Goal: Task Accomplishment & Management: Manage account settings

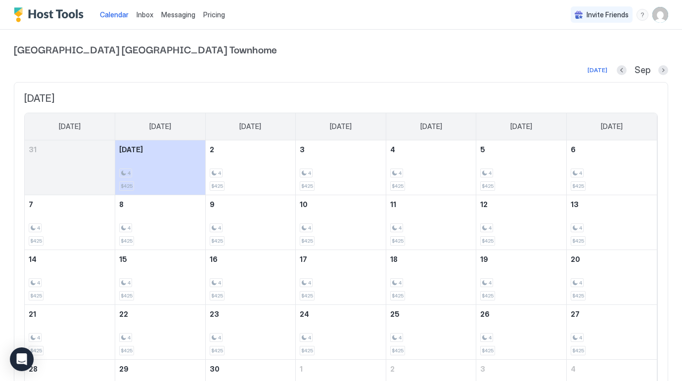
click at [210, 13] on span "Pricing" at bounding box center [214, 14] width 22 height 9
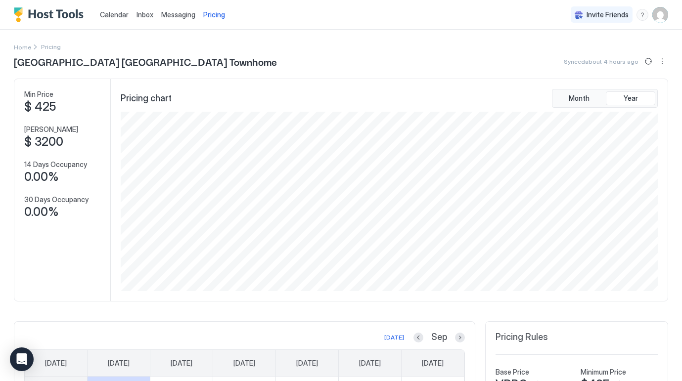
click at [175, 19] on link "Messaging" at bounding box center [178, 14] width 34 height 10
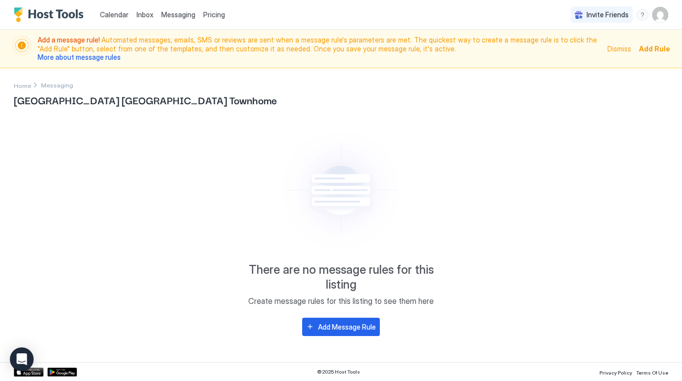
click at [147, 12] on span "Inbox" at bounding box center [145, 14] width 17 height 8
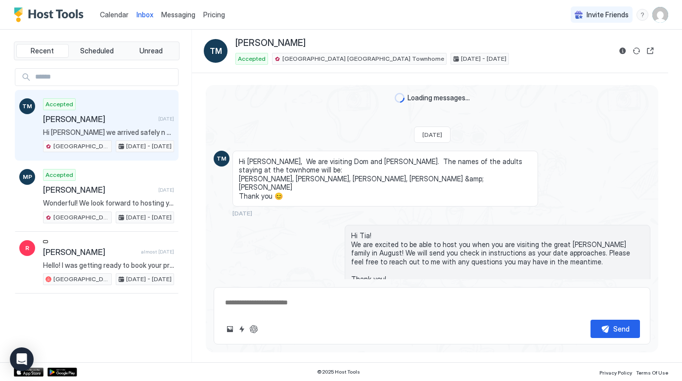
scroll to position [714, 0]
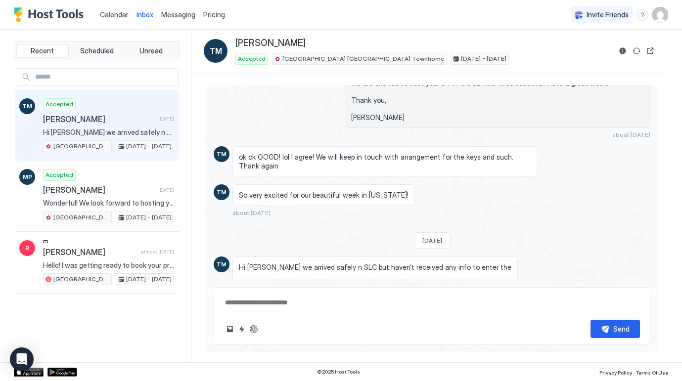
click at [116, 15] on span "Calendar" at bounding box center [114, 14] width 29 height 8
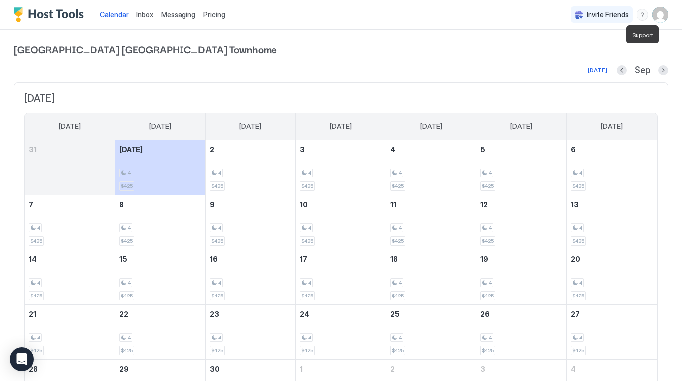
click at [643, 15] on div "menu" at bounding box center [643, 15] width 12 height 12
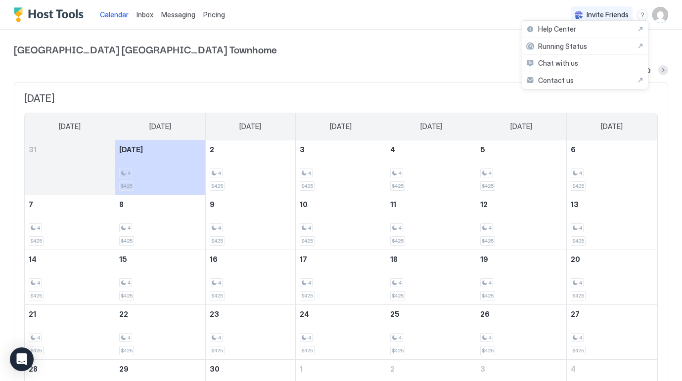
click at [643, 15] on div at bounding box center [341, 190] width 682 height 381
click at [208, 13] on span "Pricing" at bounding box center [214, 14] width 22 height 9
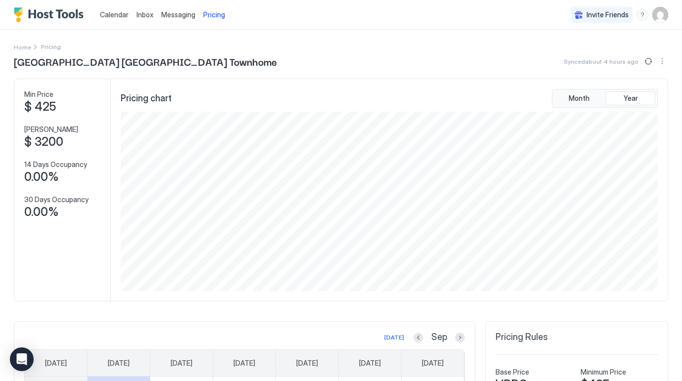
click at [120, 8] on div "Calendar" at bounding box center [114, 14] width 37 height 18
click at [117, 13] on span "Calendar" at bounding box center [114, 14] width 29 height 8
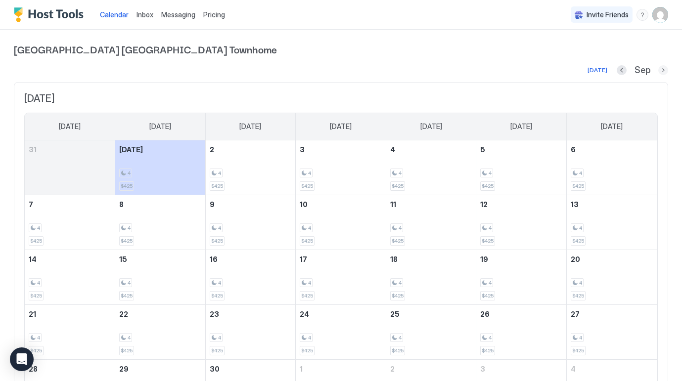
click at [665, 68] on button "Next month" at bounding box center [663, 70] width 10 height 10
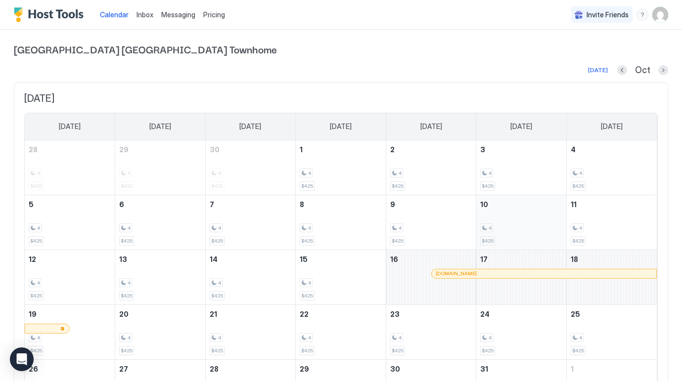
click at [513, 230] on div "4" at bounding box center [521, 228] width 82 height 9
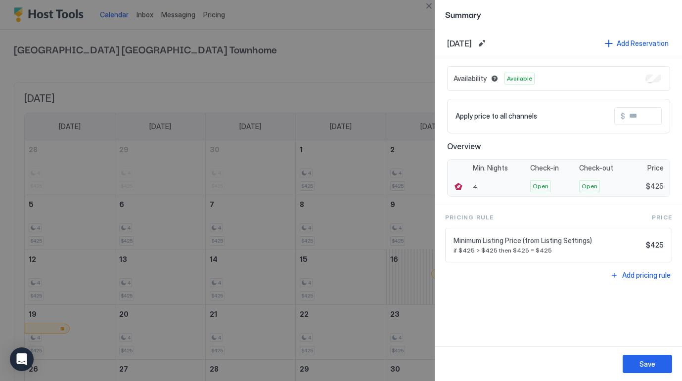
click at [460, 184] on div at bounding box center [459, 187] width 10 height 10
click at [460, 185] on div at bounding box center [459, 187] width 10 height 10
click at [420, 199] on div at bounding box center [341, 190] width 682 height 381
click at [386, 70] on div at bounding box center [341, 190] width 682 height 381
click at [470, 187] on div "4" at bounding box center [498, 187] width 57 height 20
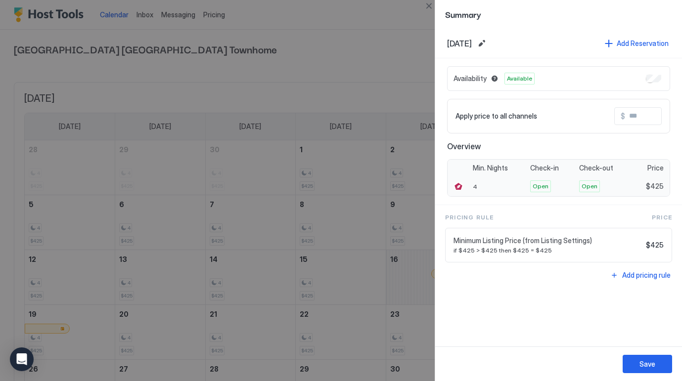
click at [471, 186] on div "4" at bounding box center [498, 187] width 57 height 20
click at [461, 186] on div at bounding box center [459, 187] width 10 height 10
click at [557, 115] on div "Apply price to all channels $" at bounding box center [559, 116] width 206 height 18
click at [627, 44] on div "Add Reservation" at bounding box center [643, 43] width 52 height 10
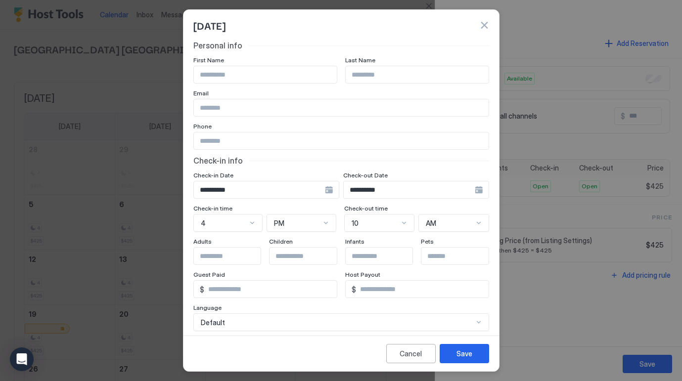
click at [483, 22] on button "button" at bounding box center [484, 25] width 10 height 10
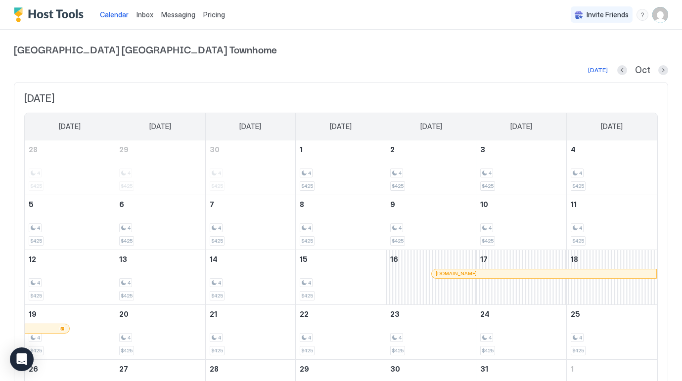
click at [660, 15] on img "User profile" at bounding box center [660, 15] width 16 height 16
click at [573, 57] on span "Settings" at bounding box center [571, 55] width 27 height 9
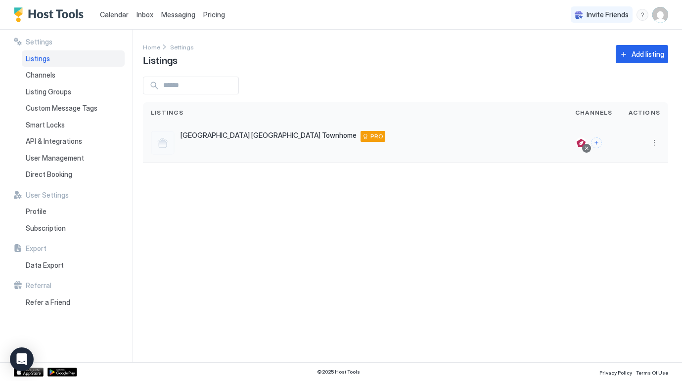
click at [200, 138] on span "[GEOGRAPHIC_DATA] [GEOGRAPHIC_DATA] Townhome" at bounding box center [269, 135] width 176 height 9
click at [212, 137] on span "[GEOGRAPHIC_DATA] [GEOGRAPHIC_DATA] Townhome" at bounding box center [269, 135] width 176 height 9
click at [657, 144] on button "More options" at bounding box center [654, 143] width 12 height 12
click at [635, 186] on span "Listing Settings" at bounding box center [632, 188] width 44 height 7
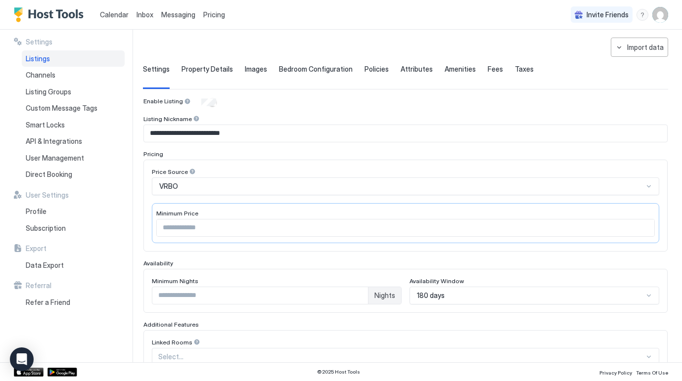
scroll to position [46, 0]
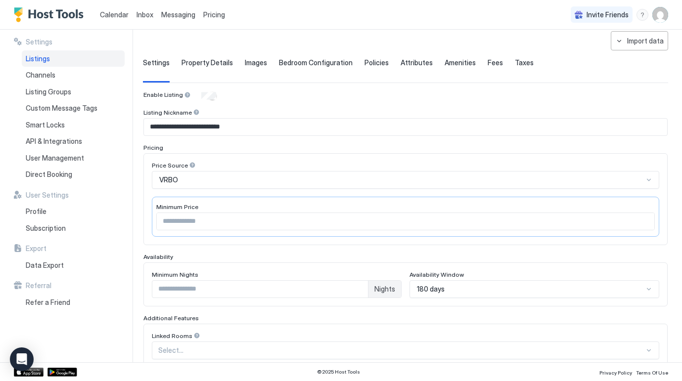
click at [317, 298] on div "* Nights" at bounding box center [277, 289] width 250 height 18
click at [313, 291] on input "*" at bounding box center [260, 289] width 216 height 17
click at [359, 296] on input "*" at bounding box center [260, 289] width 216 height 17
type input "*"
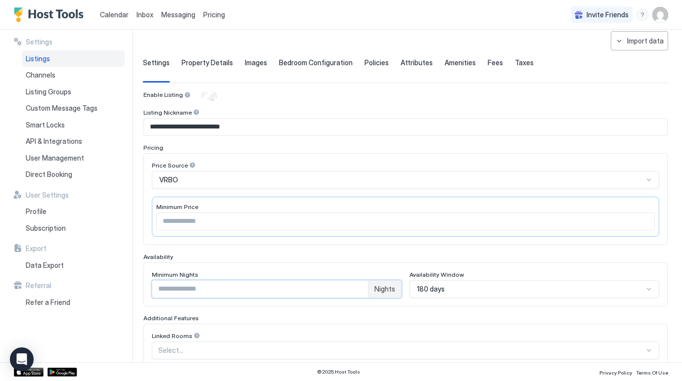
click at [359, 291] on input "*" at bounding box center [260, 289] width 216 height 17
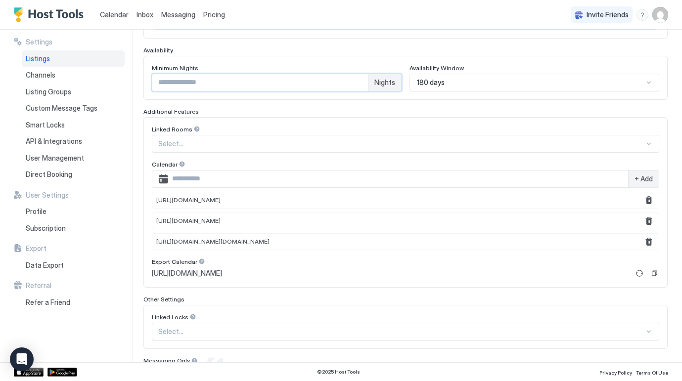
scroll to position [294, 0]
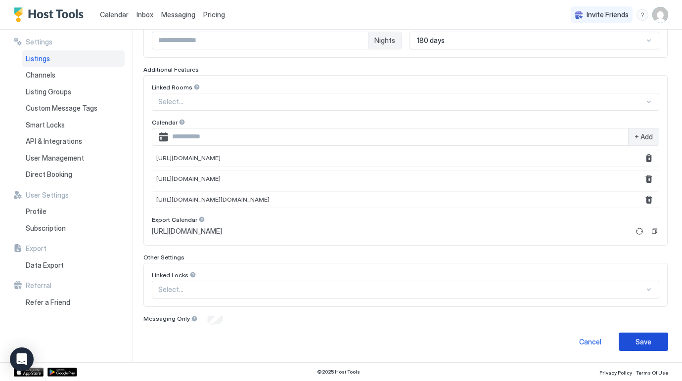
click at [641, 339] on div "Save" at bounding box center [644, 342] width 16 height 10
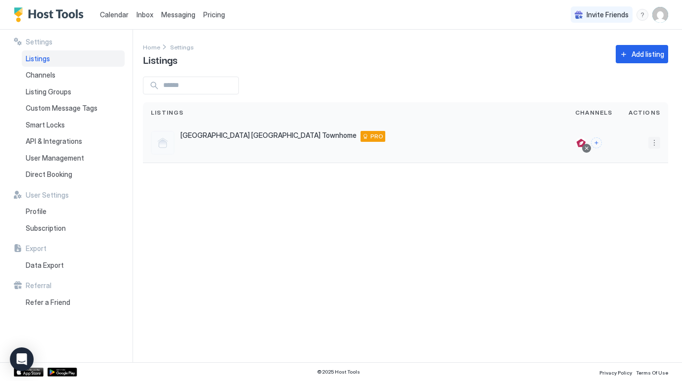
click at [654, 141] on button "More options" at bounding box center [654, 143] width 12 height 12
click at [625, 187] on span "Listing Settings" at bounding box center [632, 188] width 44 height 7
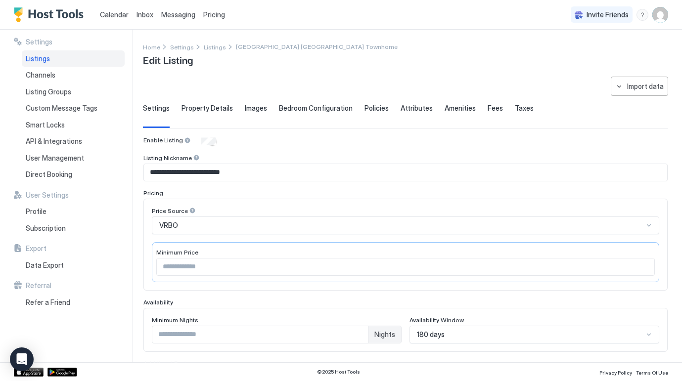
type input "*"
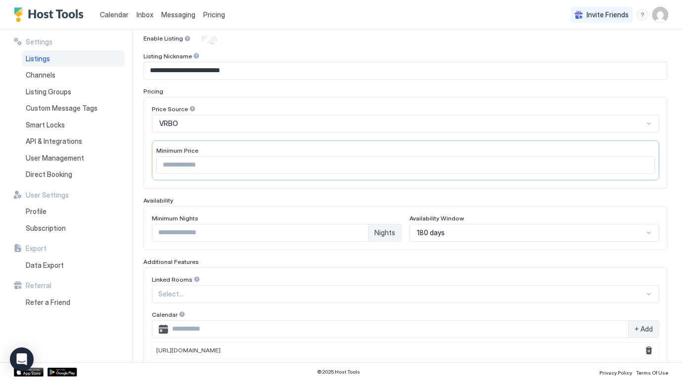
scroll to position [99, 0]
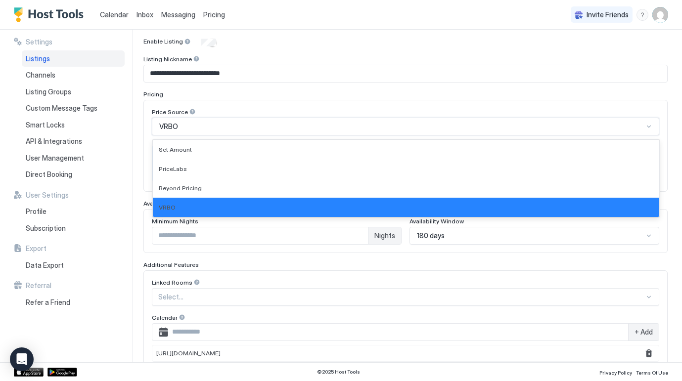
click at [647, 124] on div at bounding box center [649, 127] width 8 height 8
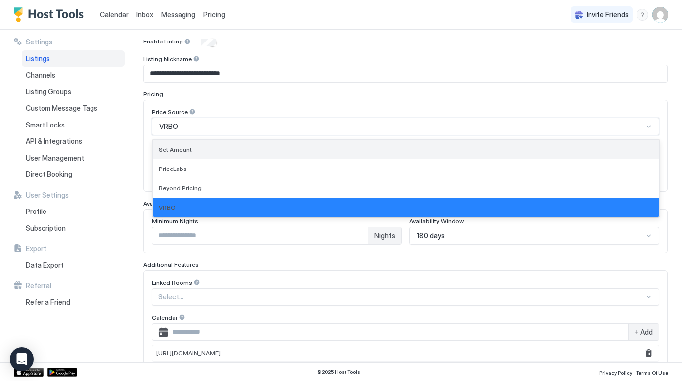
click at [567, 146] on div "Set Amount" at bounding box center [406, 149] width 495 height 7
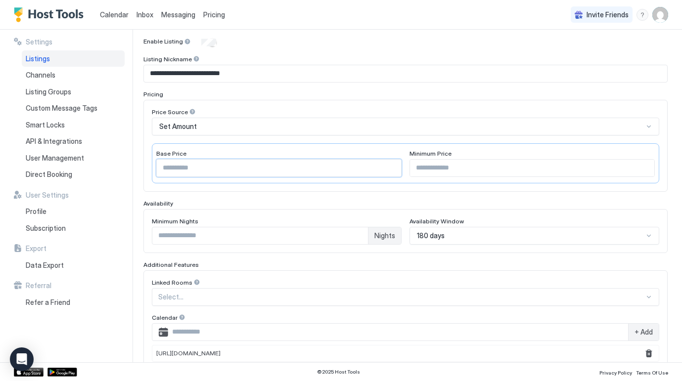
click at [379, 166] on input "*" at bounding box center [279, 168] width 244 height 17
click at [168, 168] on input "****" at bounding box center [279, 168] width 244 height 17
type input "***"
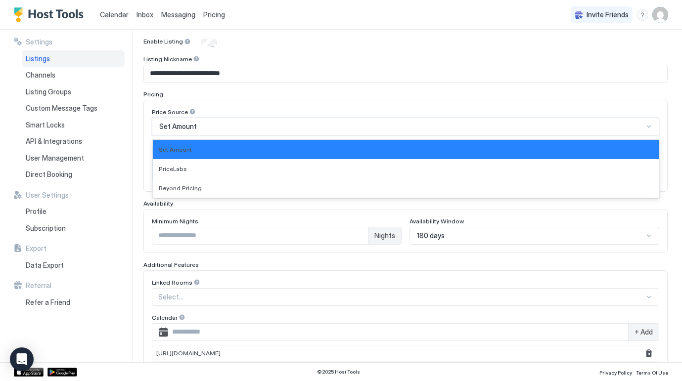
click at [268, 120] on div "Set Amount" at bounding box center [405, 127] width 507 height 18
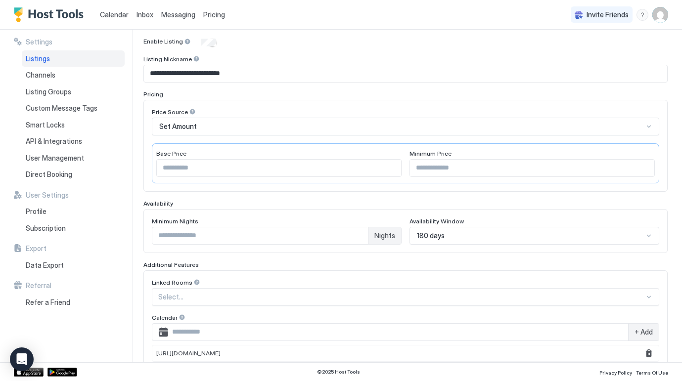
click at [275, 97] on div "Pricing Price Source Set Amount Base Price *** Minimum Price ***" at bounding box center [405, 141] width 524 height 101
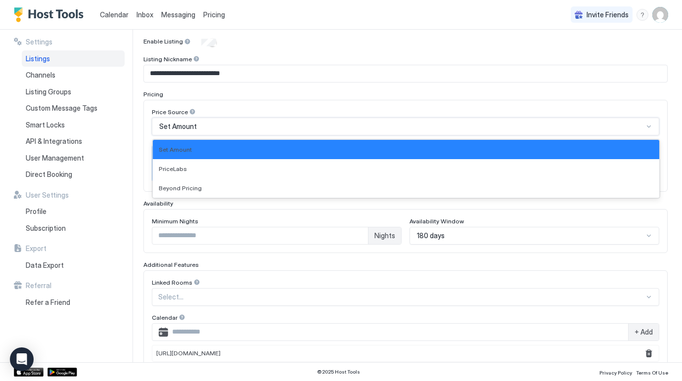
click at [266, 118] on div "Set Amount" at bounding box center [405, 127] width 507 height 18
click at [278, 111] on div "Price Source" at bounding box center [405, 112] width 507 height 9
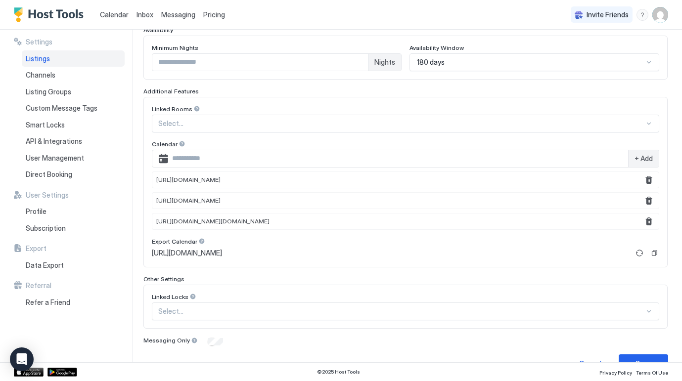
scroll to position [294, 0]
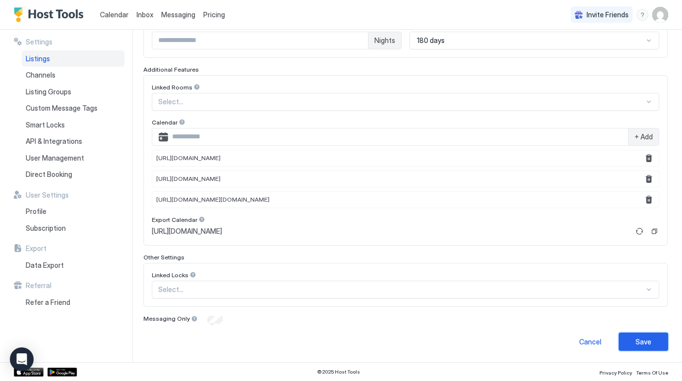
click at [638, 340] on div "Save" at bounding box center [644, 342] width 16 height 10
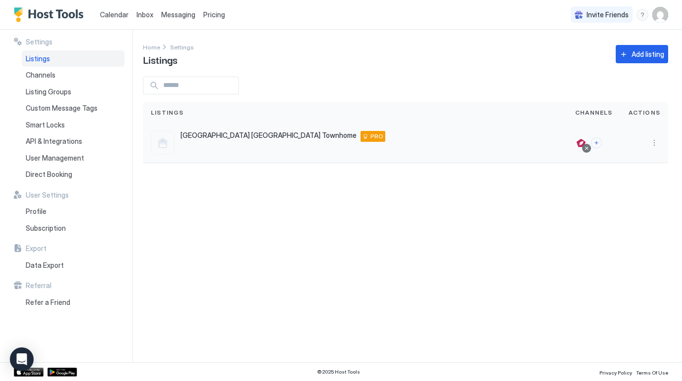
click at [245, 136] on span "[GEOGRAPHIC_DATA] [GEOGRAPHIC_DATA] Townhome" at bounding box center [269, 135] width 176 height 9
click at [320, 131] on div "[GEOGRAPHIC_DATA] [STREET_ADDRESS] PRO" at bounding box center [355, 143] width 424 height 40
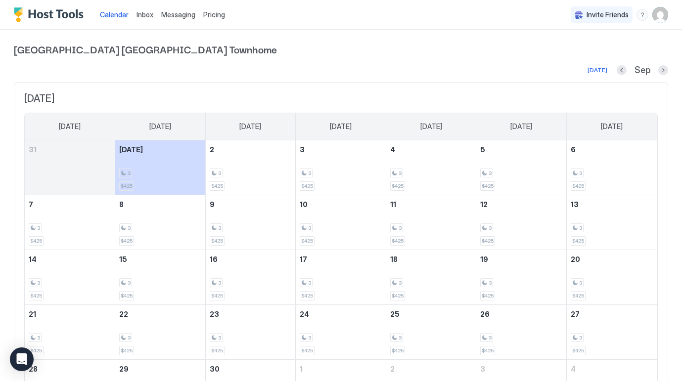
click at [211, 15] on span "Pricing" at bounding box center [214, 14] width 22 height 9
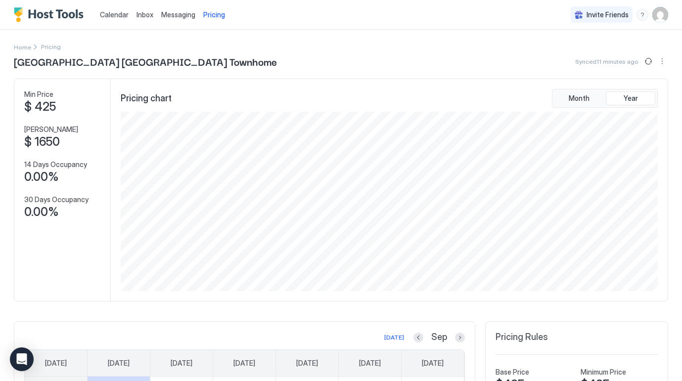
click at [661, 17] on img "User profile" at bounding box center [660, 15] width 16 height 16
click at [577, 57] on span "Settings" at bounding box center [571, 55] width 27 height 9
